Goal: Contribute content

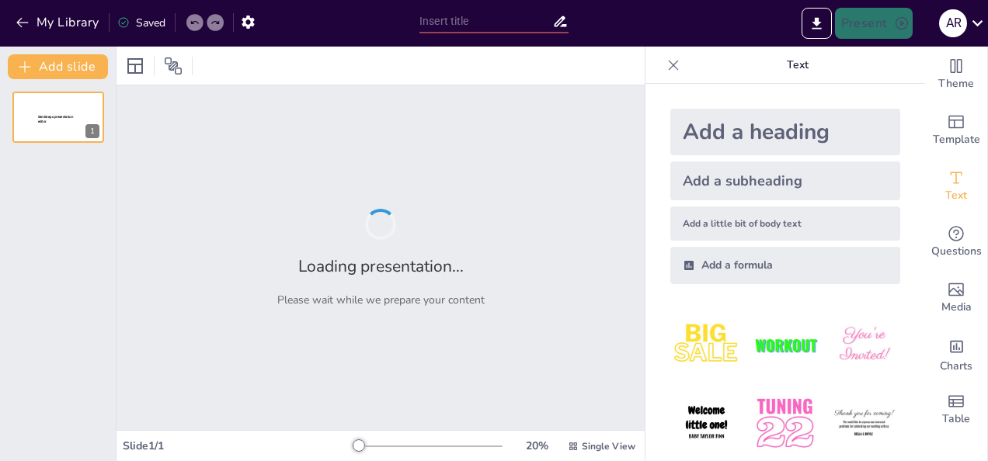
type input "Prinsip Kepemimpinan dalam Organisasi Modern"
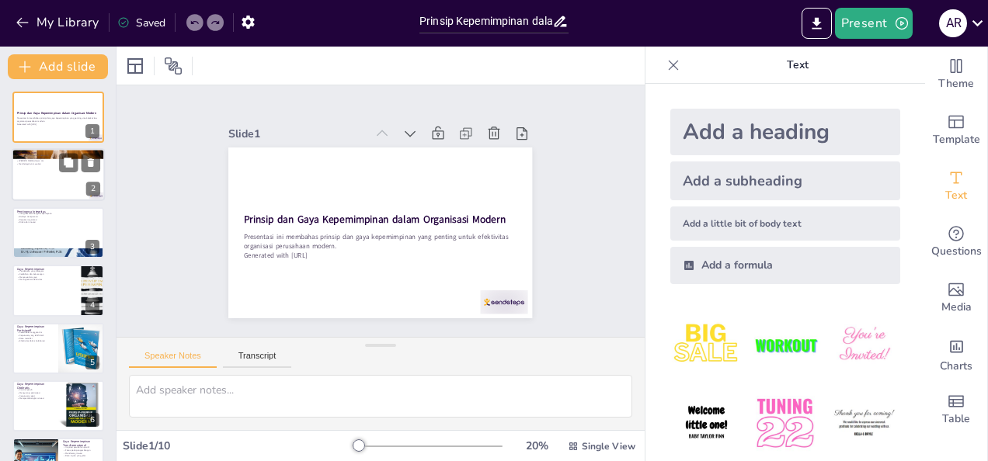
click at [71, 176] on div at bounding box center [58, 175] width 93 height 53
type textarea "Kepemimpinan sebagai pengaruh sangat penting dalam mencapai tujuan organisasi. …"
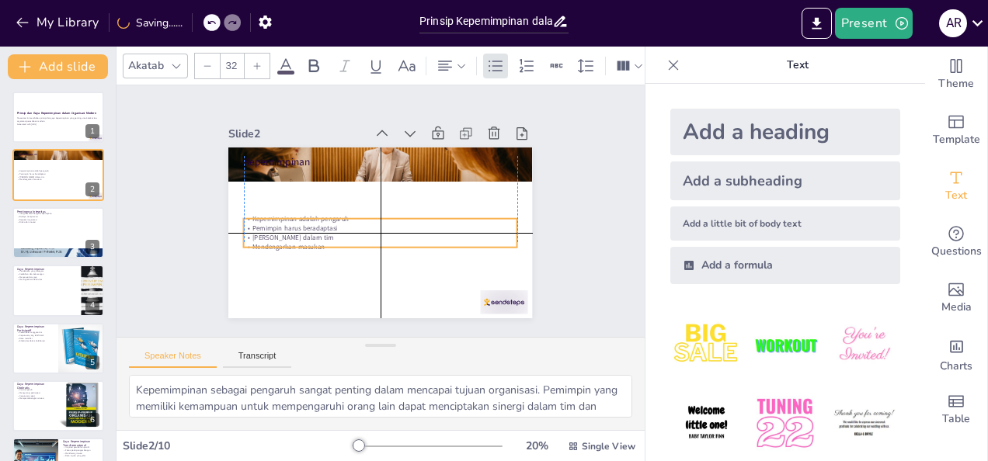
drag, startPoint x: 289, startPoint y: 186, endPoint x: 283, endPoint y: 230, distance: 43.9
click at [283, 233] on p "[PERSON_NAME] dalam tim" at bounding box center [380, 237] width 273 height 9
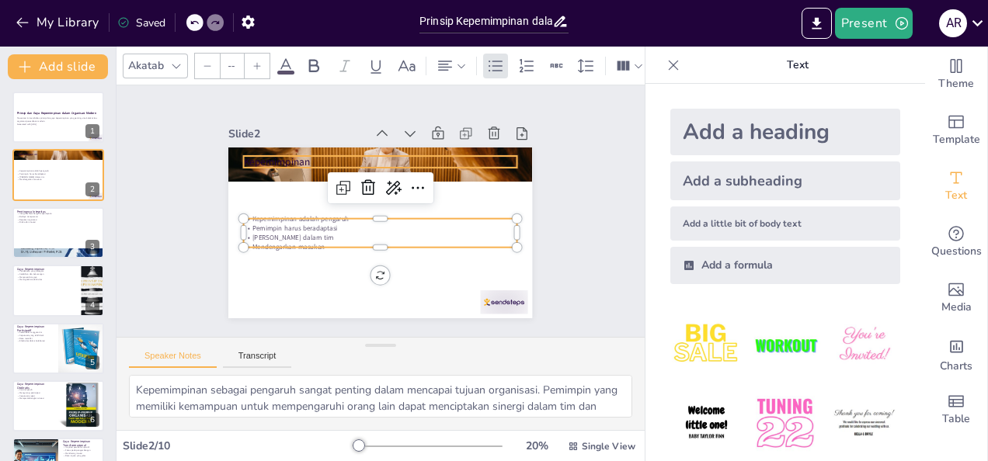
type input "48"
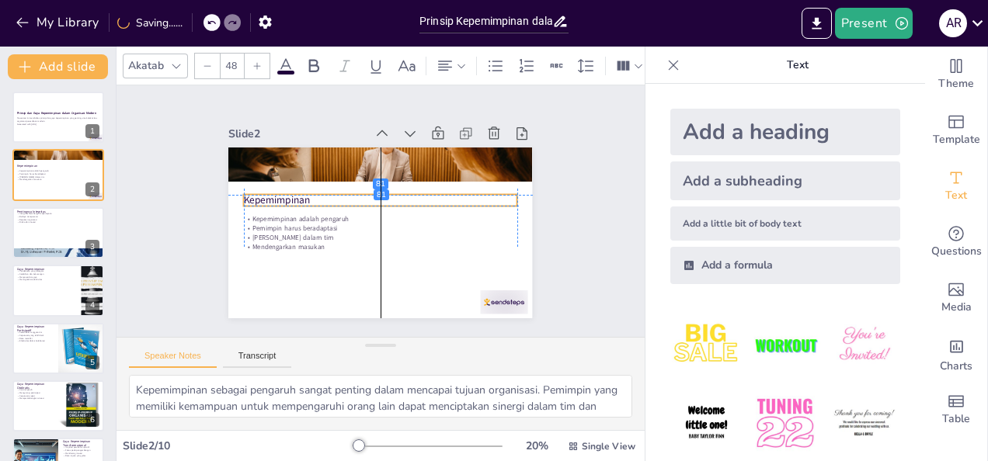
drag, startPoint x: 283, startPoint y: 155, endPoint x: 284, endPoint y: 187, distance: 32.7
click at [284, 193] on p "Kepemimpinan" at bounding box center [380, 200] width 273 height 14
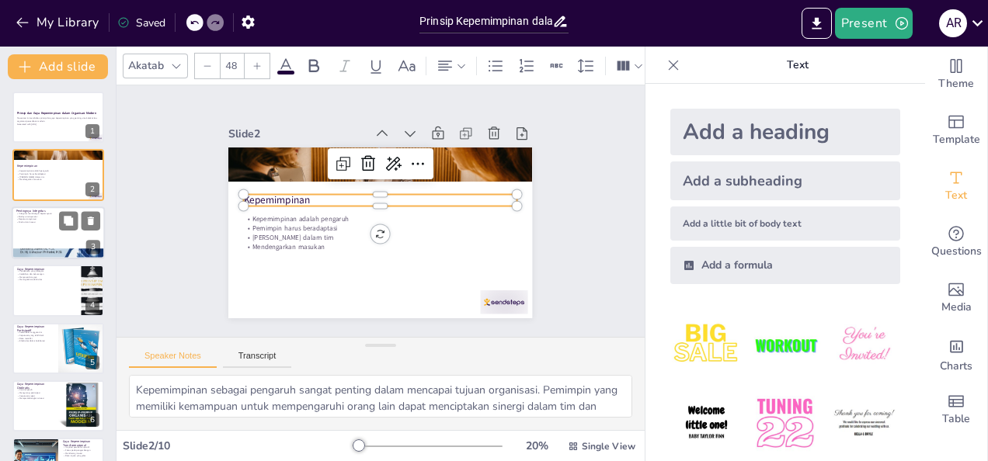
click at [25, 238] on div at bounding box center [58, 233] width 93 height 53
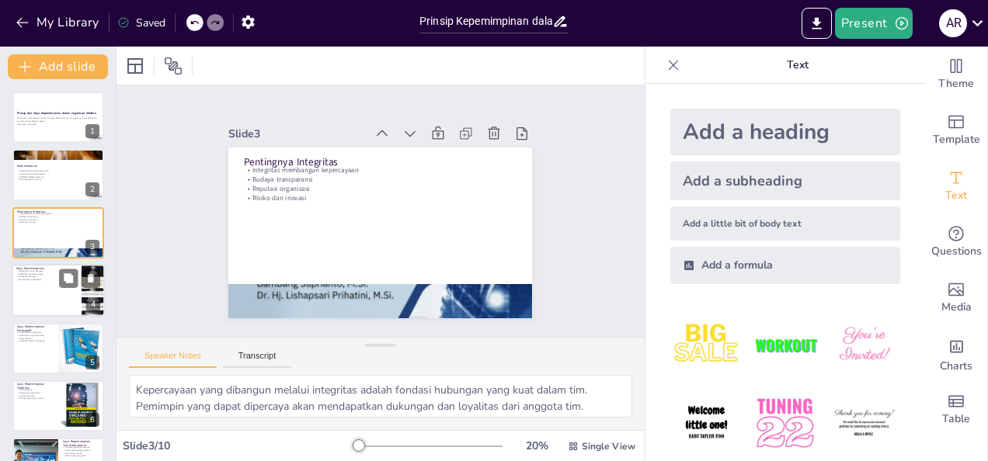
click at [49, 281] on p "Meningkatkan efektivitas" at bounding box center [46, 280] width 61 height 3
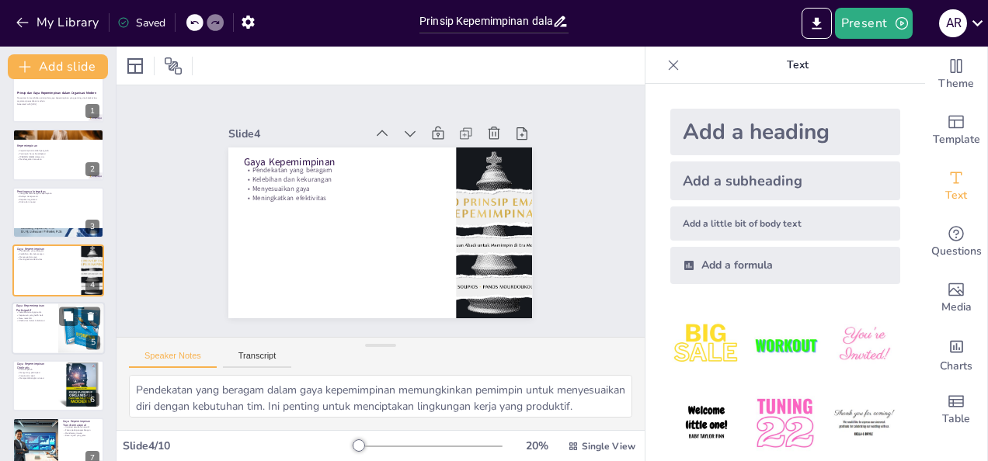
click at [51, 326] on div at bounding box center [58, 328] width 93 height 53
type textarea "Keterlibatan anggota tim adalah salah satu keuntungan utama dari gaya kepemimpi…"
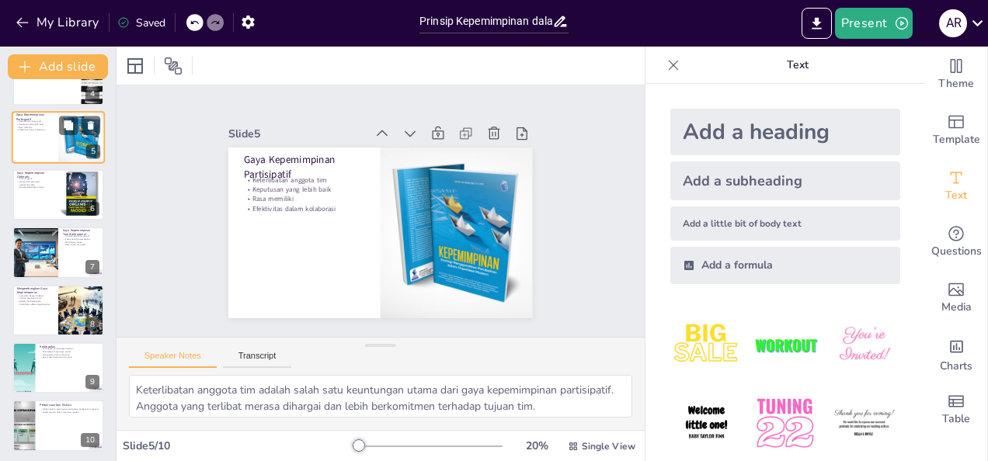
scroll to position [214, 0]
